Goal: Information Seeking & Learning: Check status

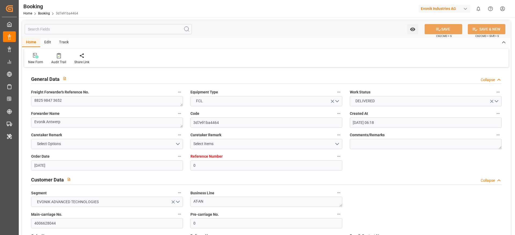
scroll to position [1100, 0]
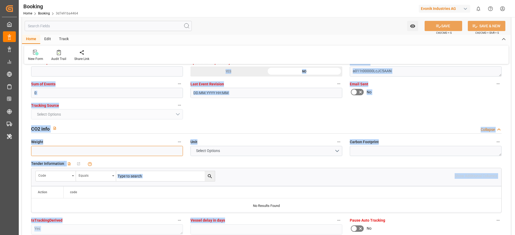
click at [129, 154] on input "text" at bounding box center [107, 151] width 152 height 10
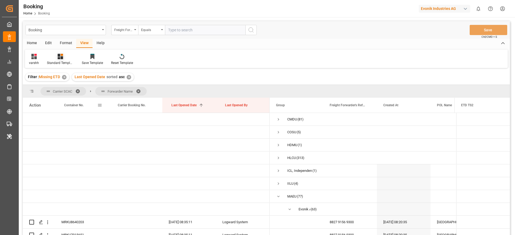
scroll to position [118, 0]
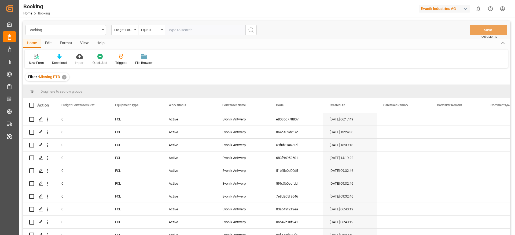
click at [68, 40] on div "Format" at bounding box center [66, 43] width 20 height 9
click at [39, 57] on icon at bounding box center [36, 56] width 5 height 5
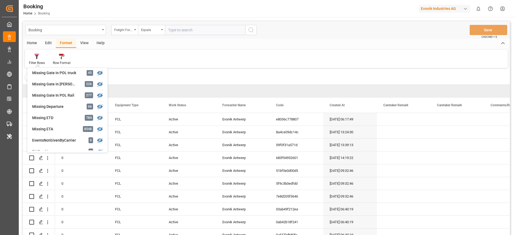
scroll to position [93, 0]
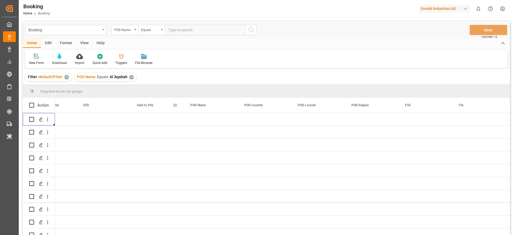
scroll to position [0, 2873]
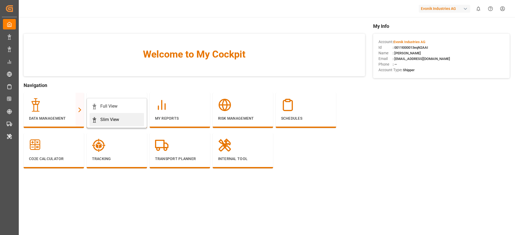
click at [104, 118] on div "Slim View" at bounding box center [109, 120] width 19 height 6
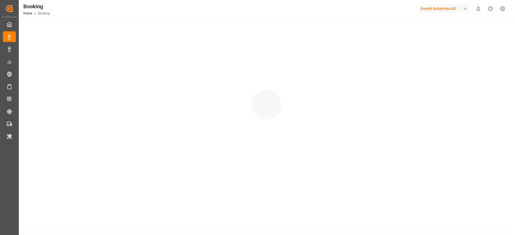
click at [104, 118] on div at bounding box center [266, 99] width 495 height 165
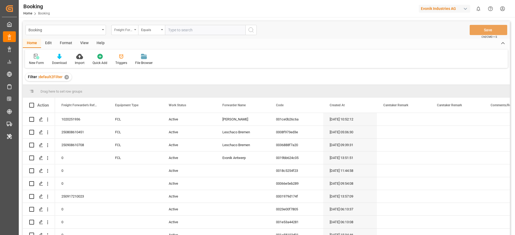
click at [128, 27] on div "Freight Forwarder's Reference No." at bounding box center [123, 29] width 18 height 6
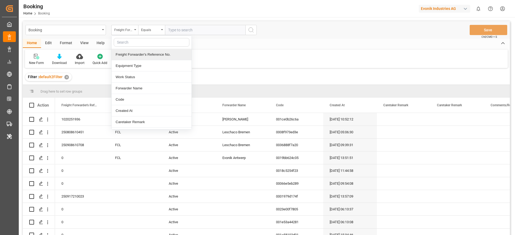
click at [127, 43] on input "text" at bounding box center [152, 42] width 76 height 9
type input "last"
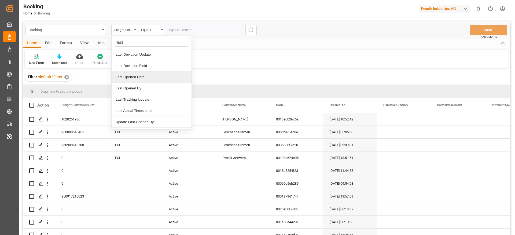
click at [143, 80] on div "Last Opened Date" at bounding box center [151, 77] width 80 height 11
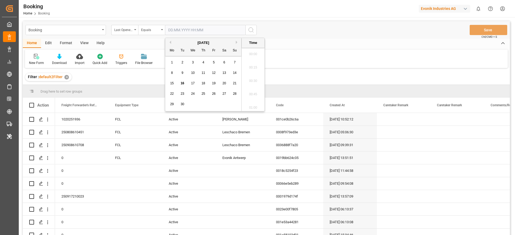
click at [196, 34] on input "text" at bounding box center [205, 30] width 80 height 10
click at [180, 85] on div "16" at bounding box center [182, 83] width 7 height 6
type input "[DATE] 00:00"
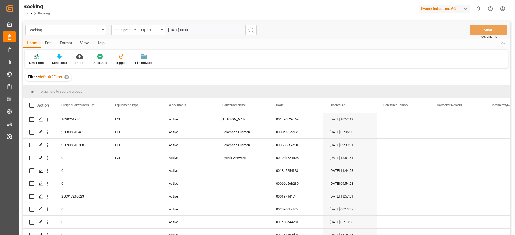
click at [252, 35] on button "search button" at bounding box center [250, 30] width 11 height 10
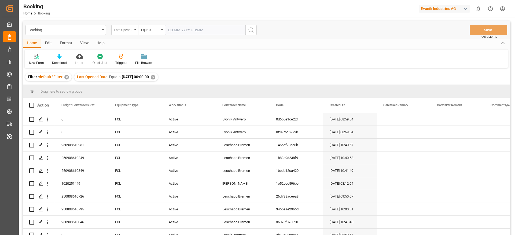
click at [81, 41] on div "View" at bounding box center [84, 43] width 16 height 9
click at [40, 59] on div "Default" at bounding box center [34, 60] width 18 height 12
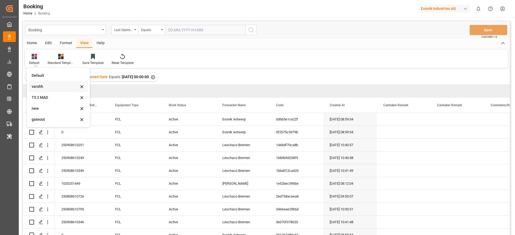
click at [39, 83] on div "varshh" at bounding box center [58, 86] width 59 height 11
click at [39, 83] on div "Filter : default2Filter ✕ Last Opened Date Equals [DATE] 00:00:00 ✕" at bounding box center [266, 77] width 487 height 15
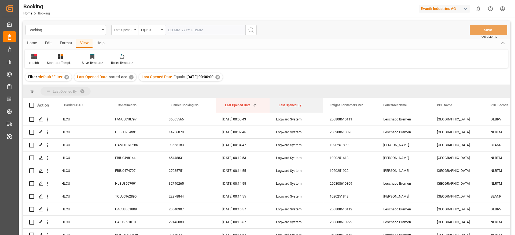
drag, startPoint x: 295, startPoint y: 105, endPoint x: 295, endPoint y: 90, distance: 15.3
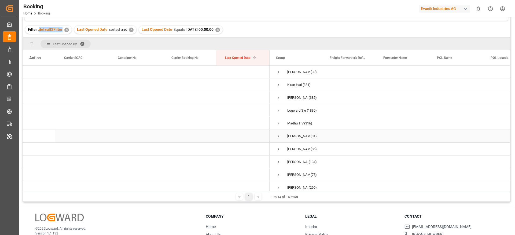
scroll to position [7, 0]
